Goal: Transaction & Acquisition: Purchase product/service

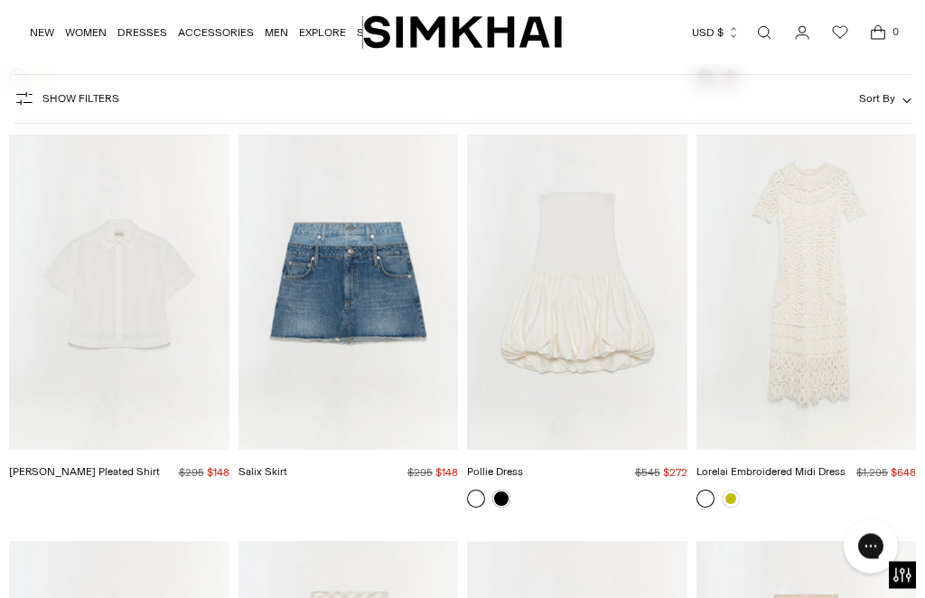
scroll to position [3483, 0]
click at [807, 320] on img "Lorelai Embroidered Midi Dress" at bounding box center [807, 284] width 220 height 330
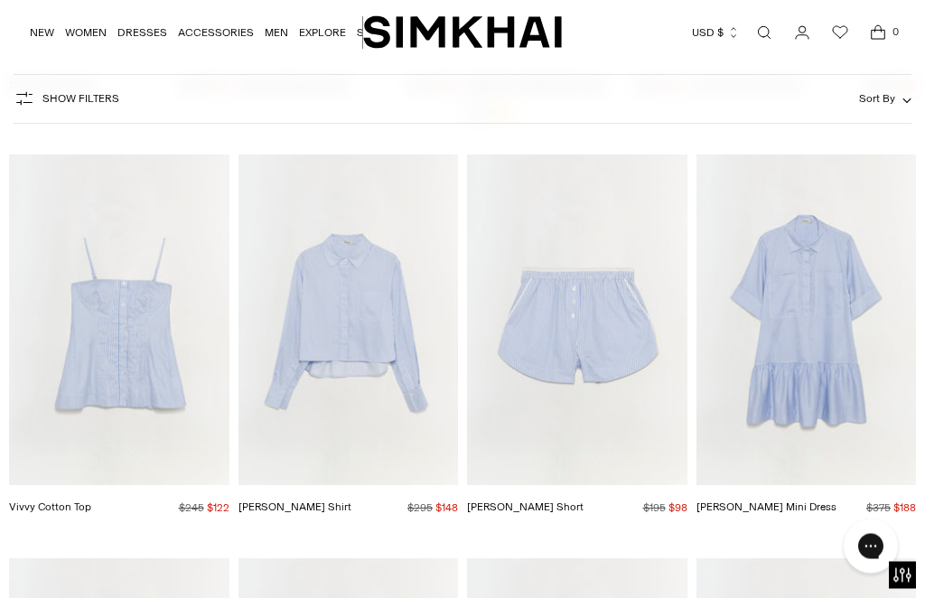
scroll to position [7676, 0]
click at [383, 310] on img "Renata Cotton Shirt" at bounding box center [349, 319] width 220 height 330
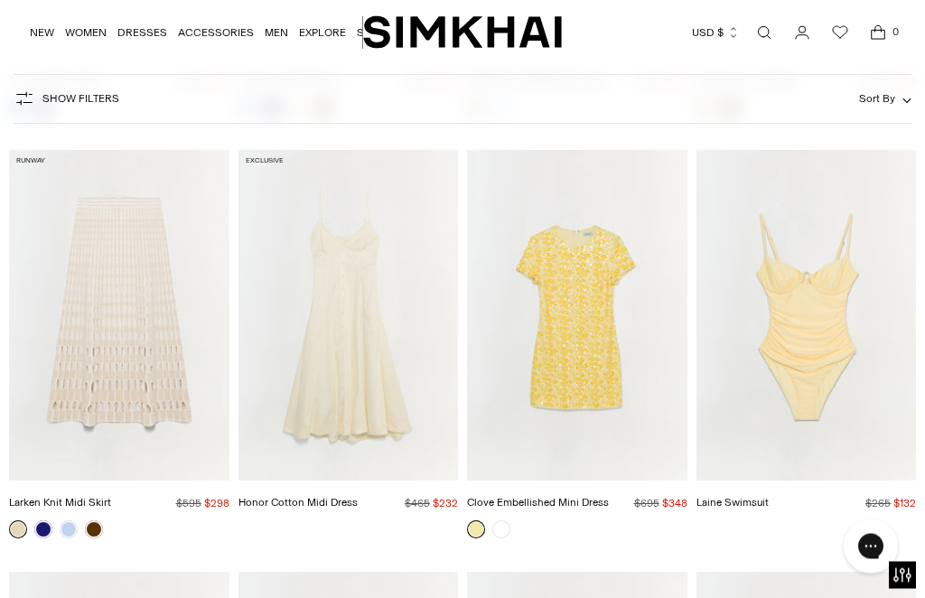
scroll to position [9347, 0]
click at [131, 331] on img "Larken Knit Midi Skirt" at bounding box center [119, 315] width 220 height 330
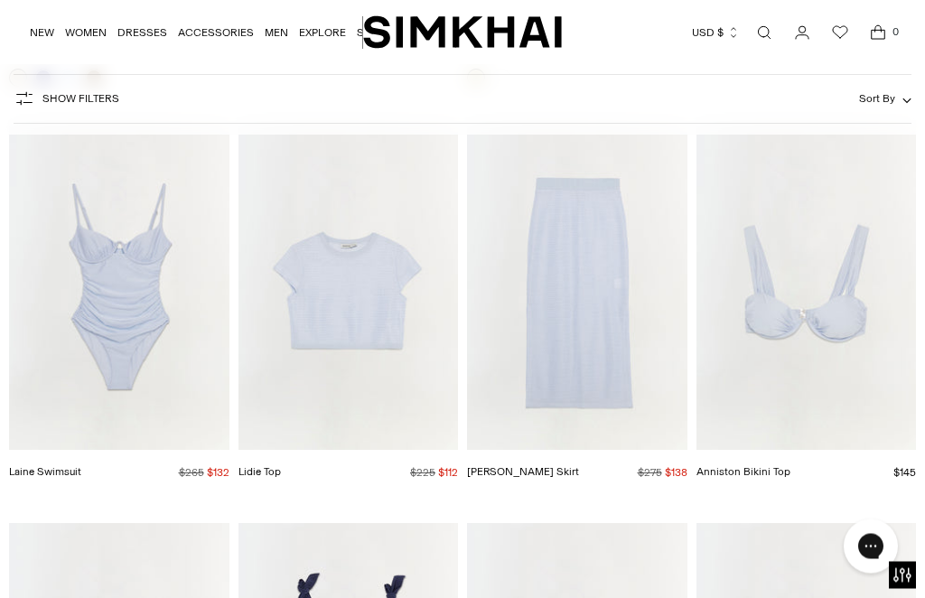
scroll to position [9799, 0]
click at [600, 337] on img "Nicky Midi Skirt" at bounding box center [577, 285] width 220 height 330
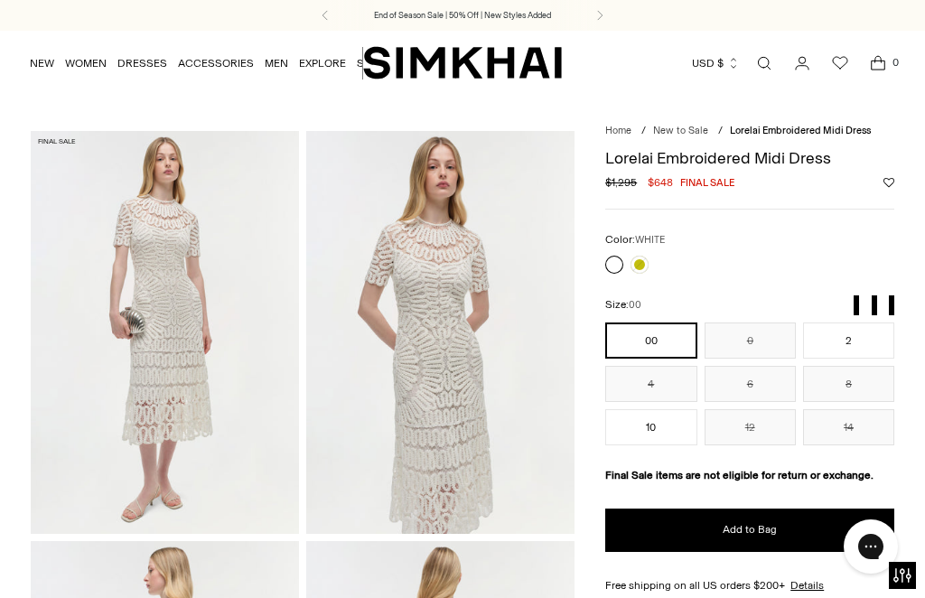
click at [644, 264] on link at bounding box center [640, 265] width 18 height 18
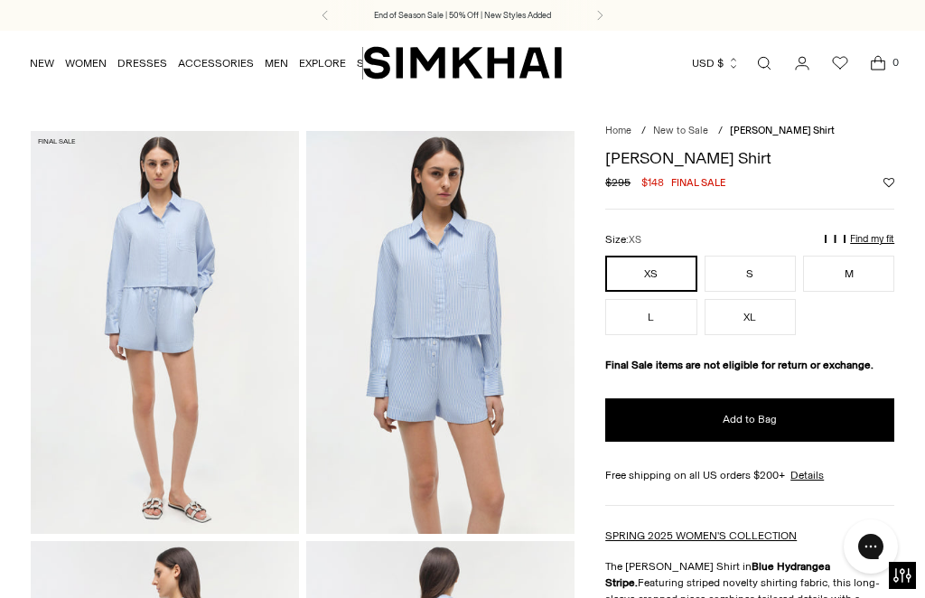
click at [861, 273] on button "M" at bounding box center [848, 274] width 91 height 36
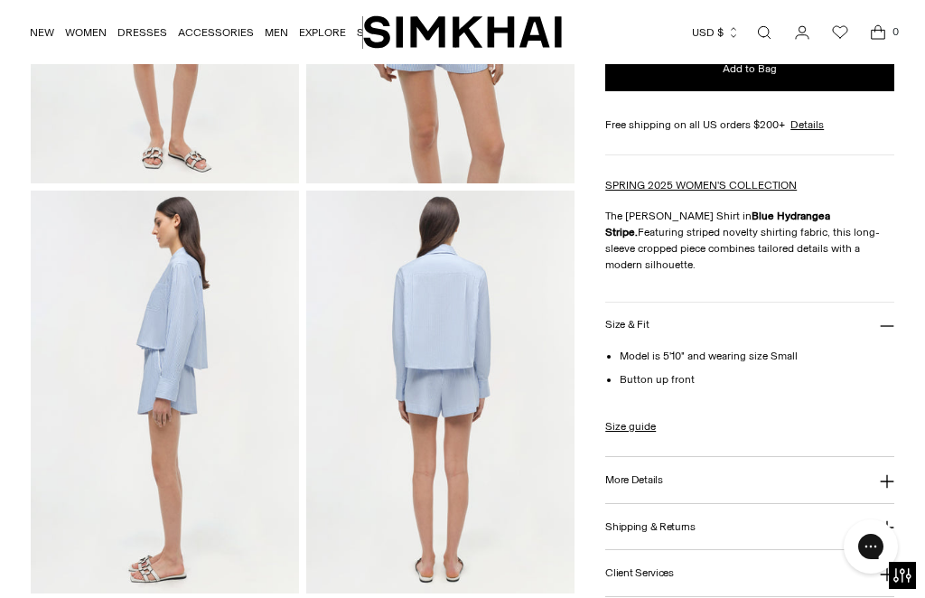
scroll to position [353, 0]
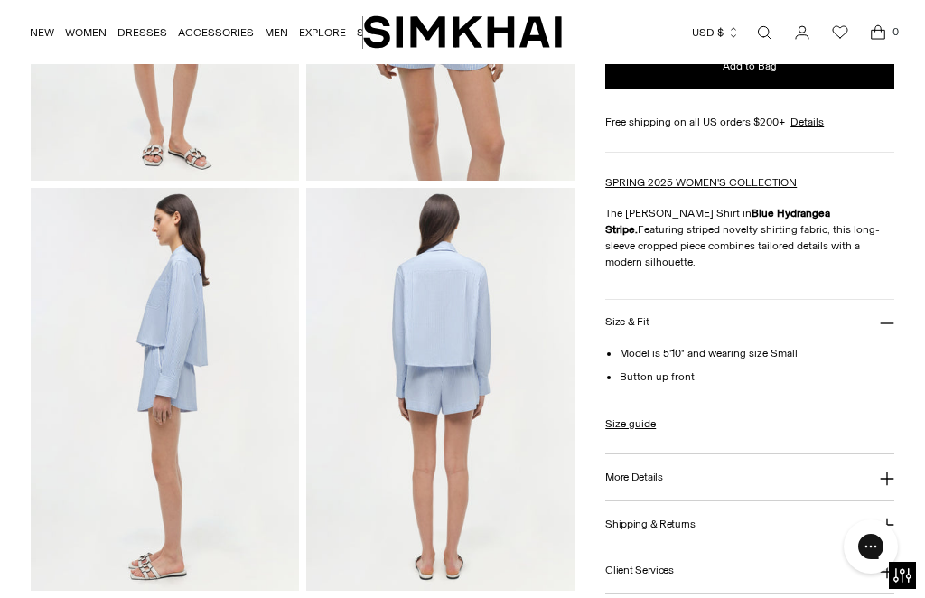
click at [884, 501] on button "More Details" at bounding box center [749, 477] width 289 height 46
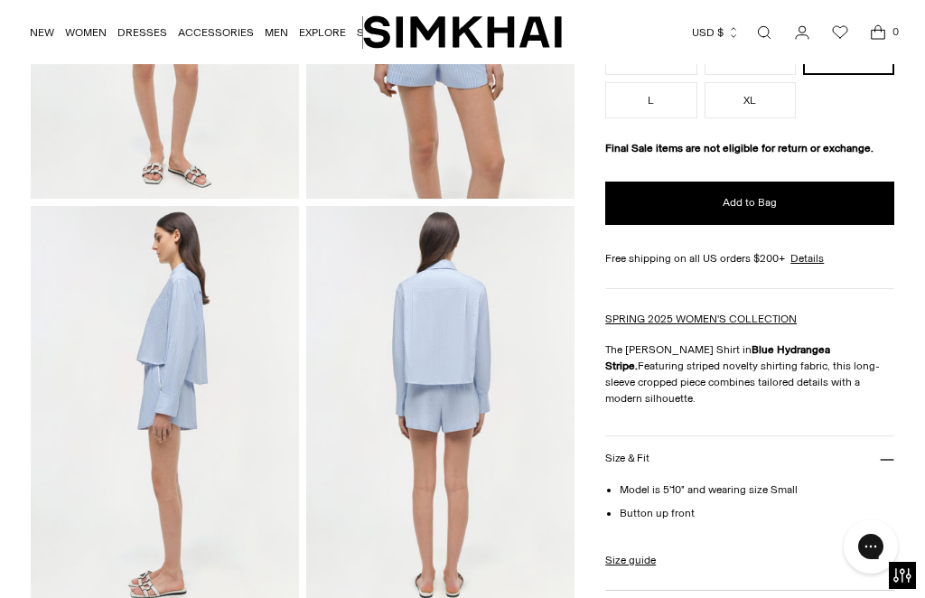
scroll to position [231, 0]
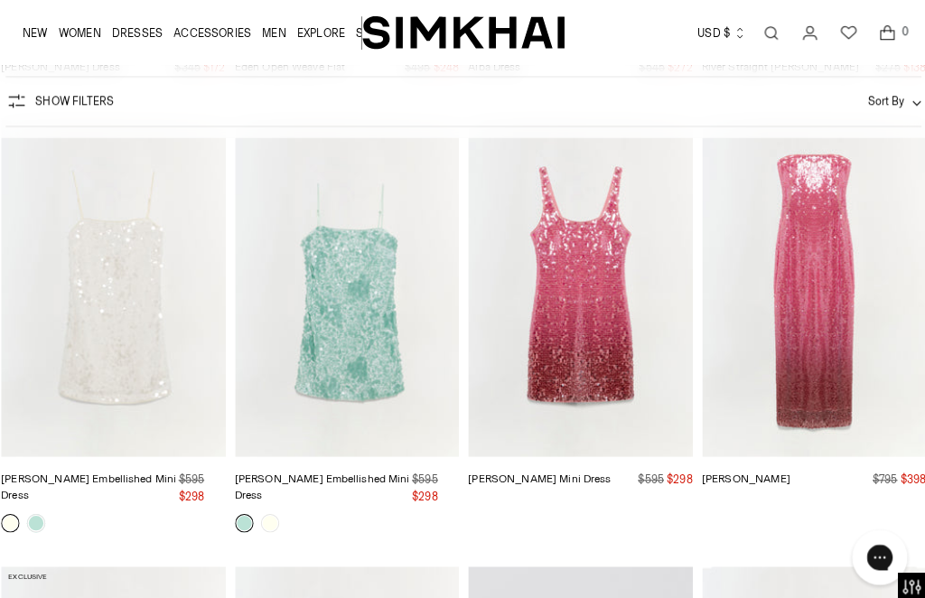
scroll to position [3589, 0]
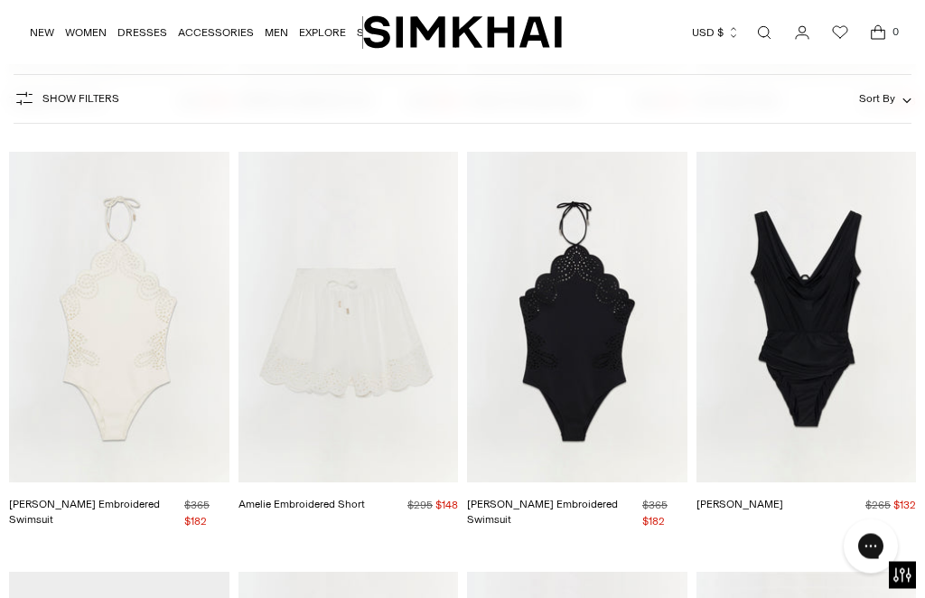
scroll to position [10976, 0]
click at [348, 498] on link "Amelie Embroidered Short" at bounding box center [302, 504] width 126 height 13
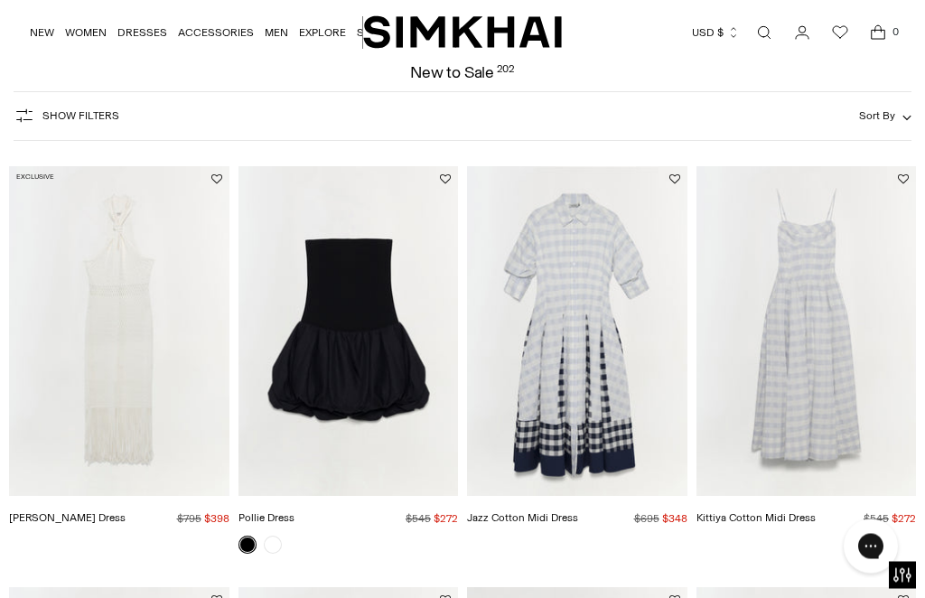
scroll to position [86, 0]
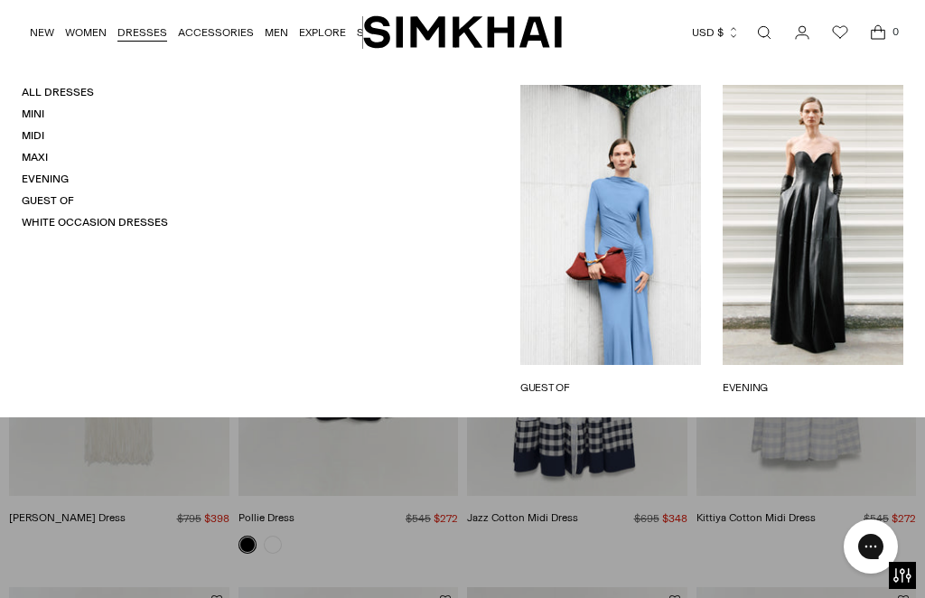
click at [42, 112] on link "Mini" at bounding box center [33, 114] width 23 height 13
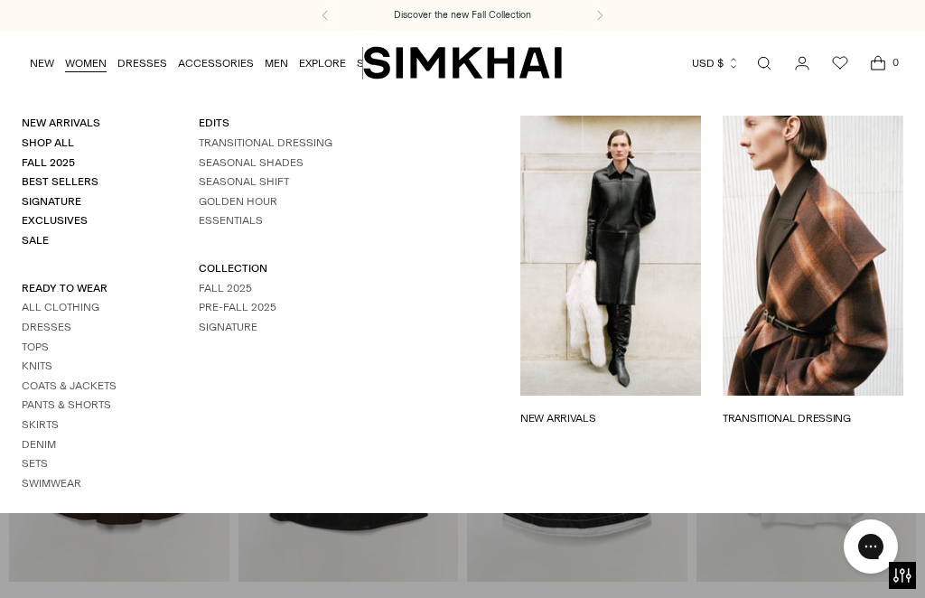
click at [79, 477] on link "Swimwear" at bounding box center [52, 483] width 60 height 13
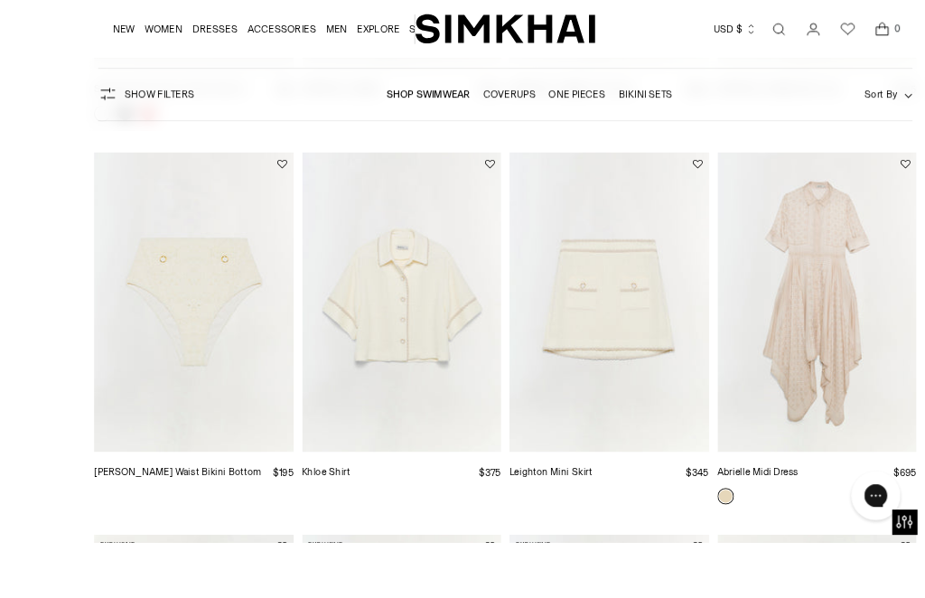
scroll to position [988, 0]
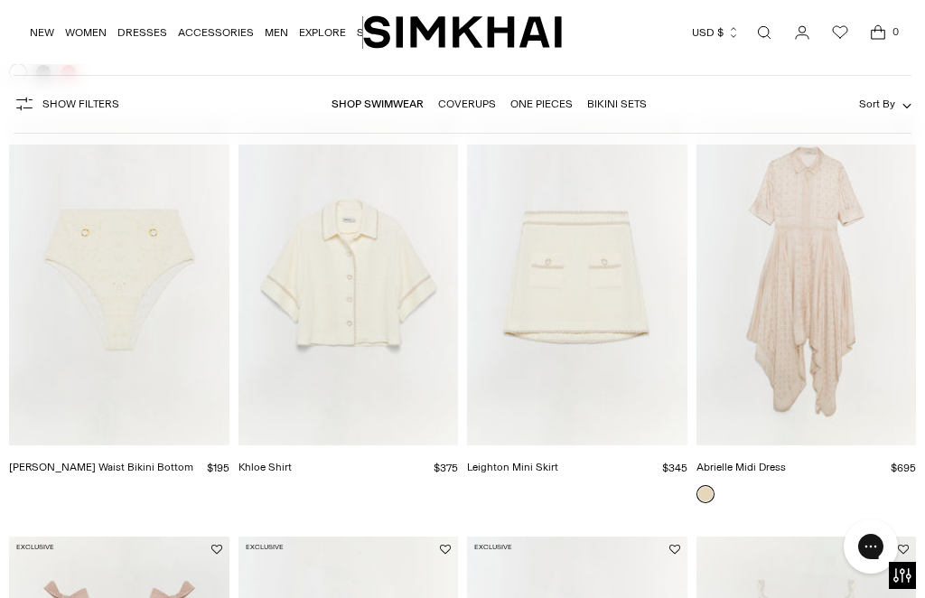
click at [816, 299] on img "Abrielle Midi Dress" at bounding box center [807, 280] width 220 height 330
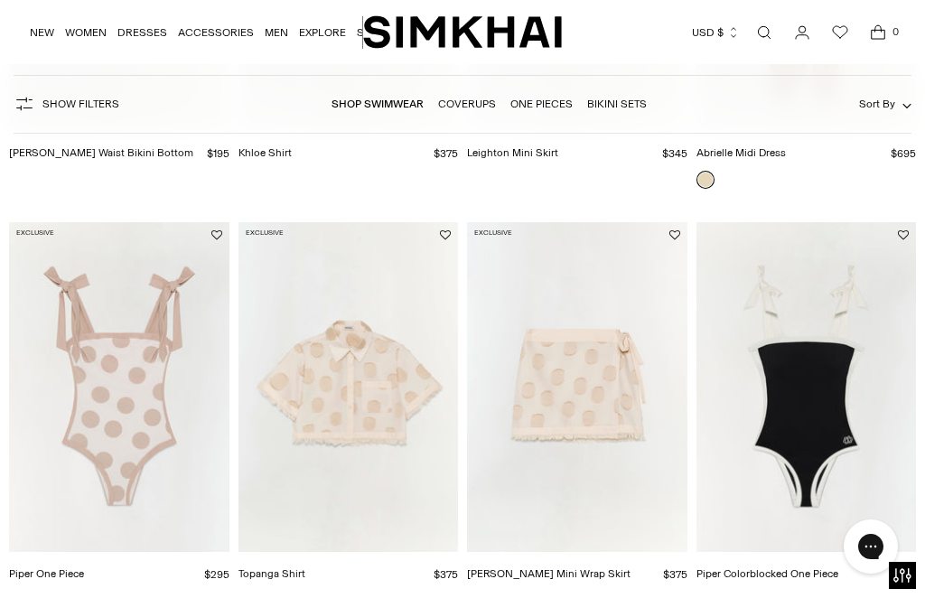
scroll to position [1324, 0]
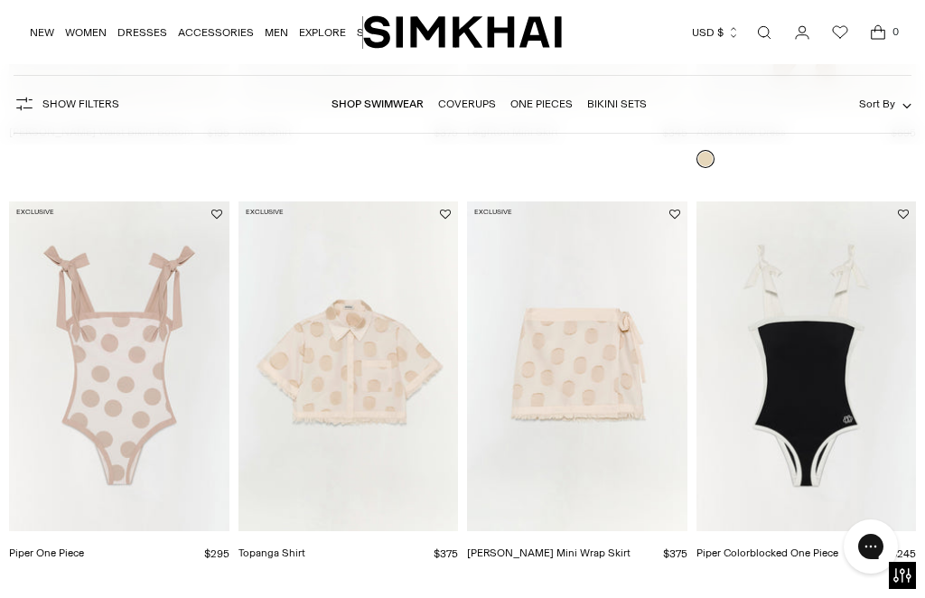
click at [361, 401] on img "Topanga Shirt" at bounding box center [349, 366] width 220 height 330
